Goal: Task Accomplishment & Management: Use online tool/utility

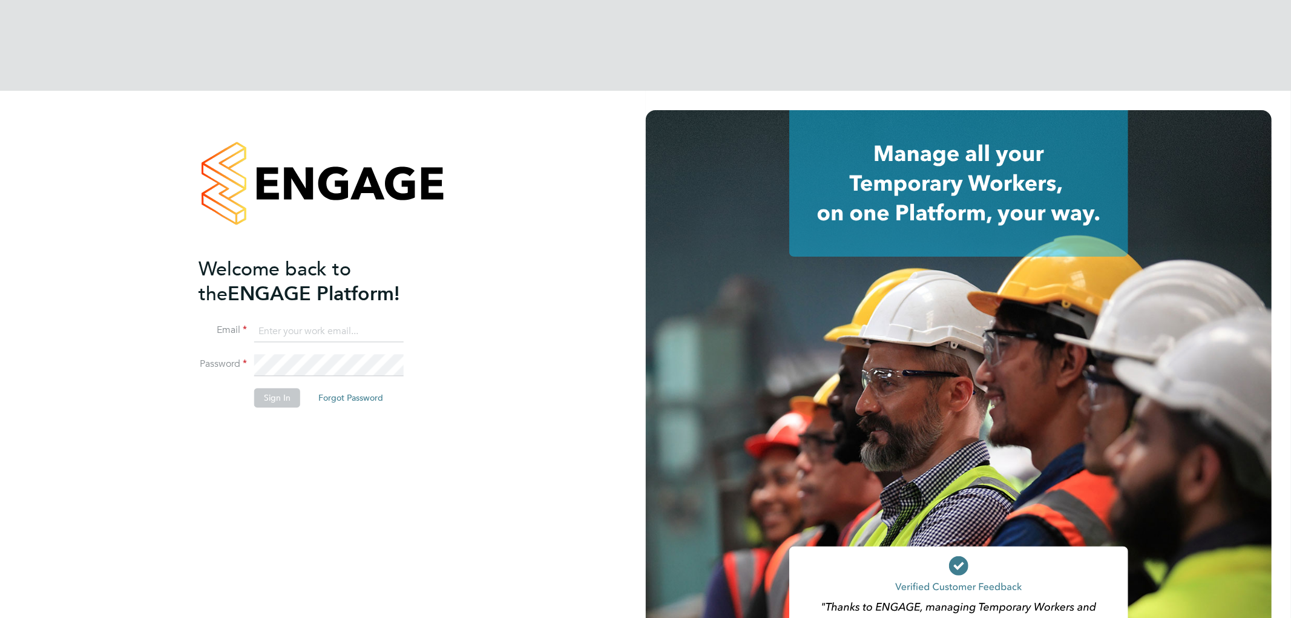
type input "[EMAIL_ADDRESS][DOMAIN_NAME]"
click at [282, 389] on button "Sign In" at bounding box center [277, 398] width 46 height 19
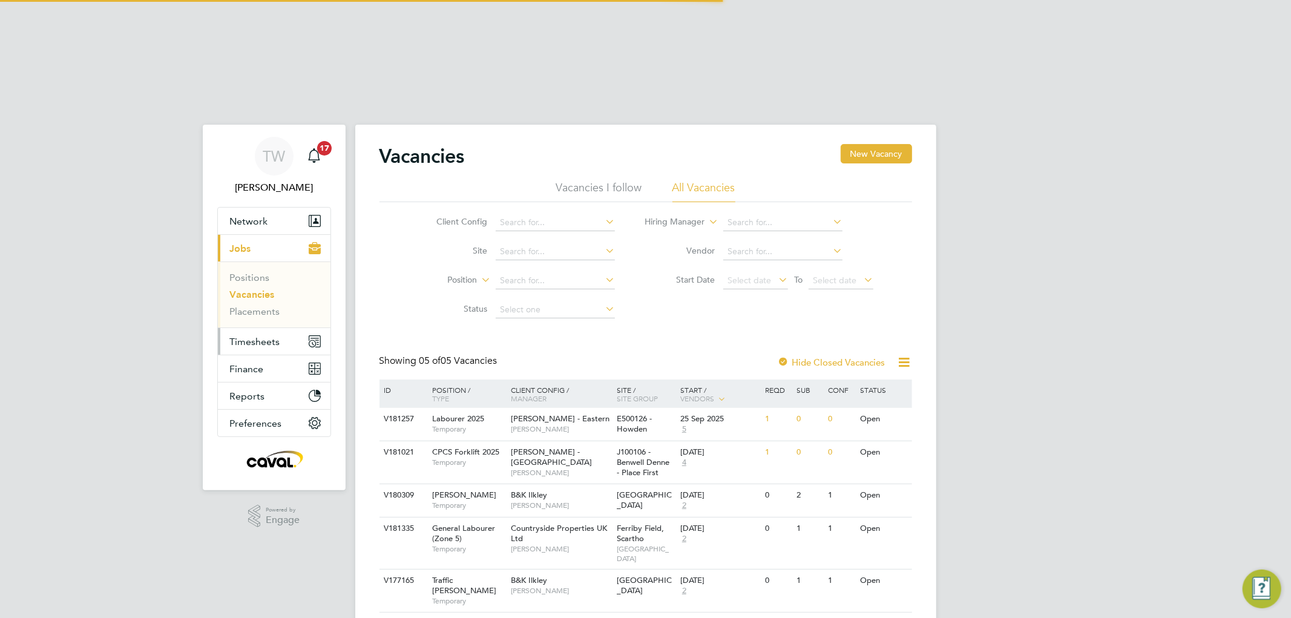
click at [271, 336] on span "Timesheets" at bounding box center [255, 342] width 50 height 12
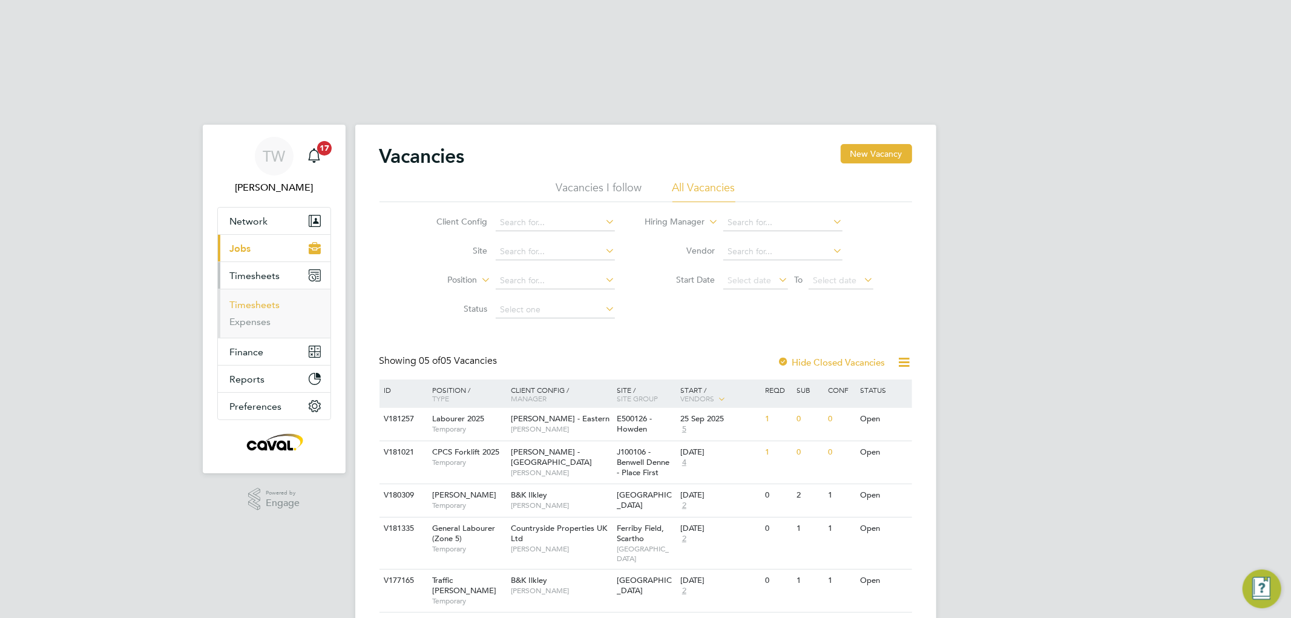
click at [252, 299] on link "Timesheets" at bounding box center [255, 305] width 50 height 12
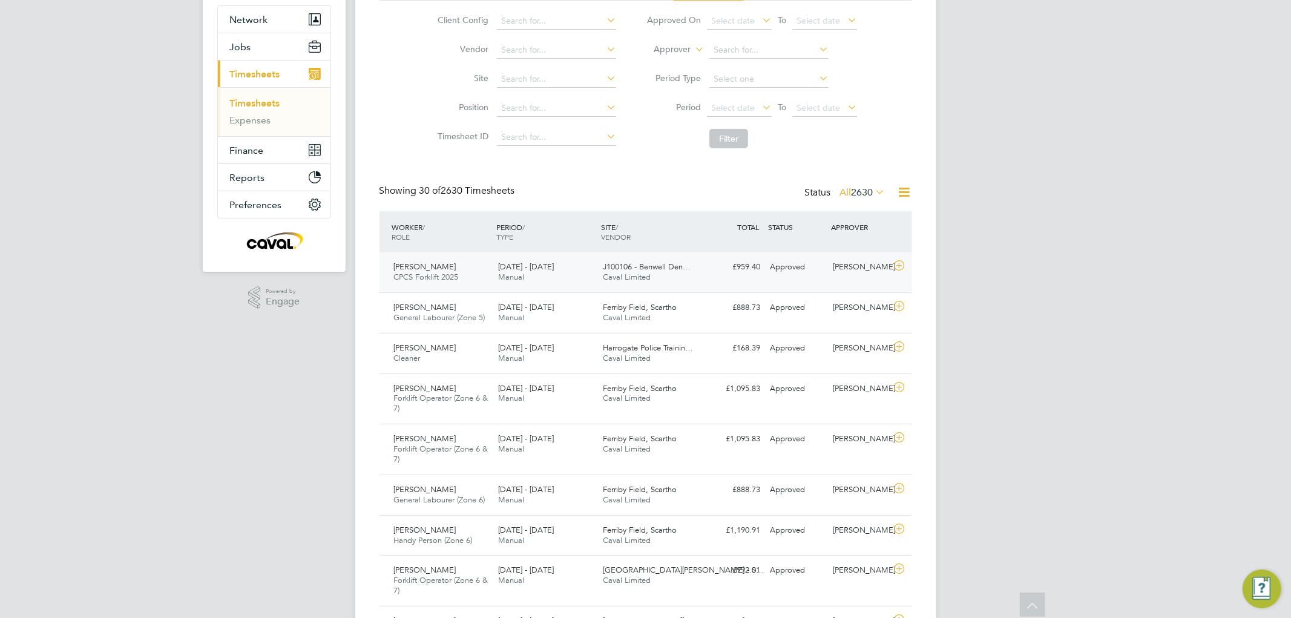
drag, startPoint x: 694, startPoint y: 180, endPoint x: 687, endPoint y: 180, distance: 7.9
click at [694, 257] on div "J100106 - Benwell Den… Caval Limited" at bounding box center [650, 272] width 105 height 30
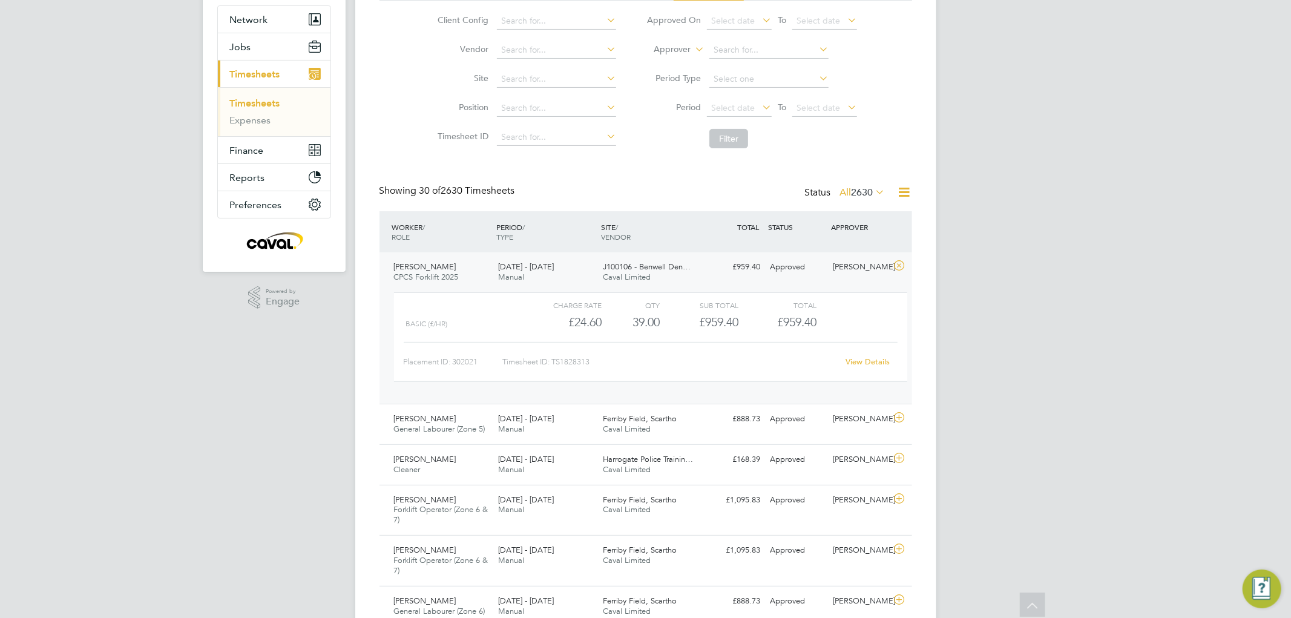
click at [856, 357] on link "View Details" at bounding box center [868, 362] width 44 height 10
